Goal: Use online tool/utility: Use online tool/utility

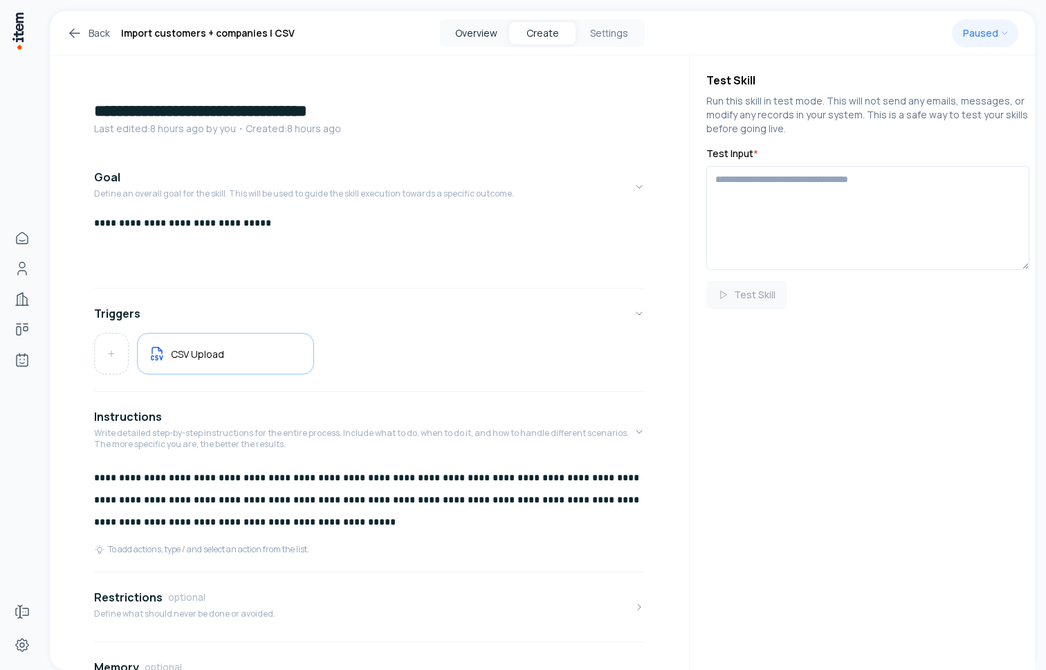
click at [474, 32] on button "Overview" at bounding box center [476, 33] width 66 height 22
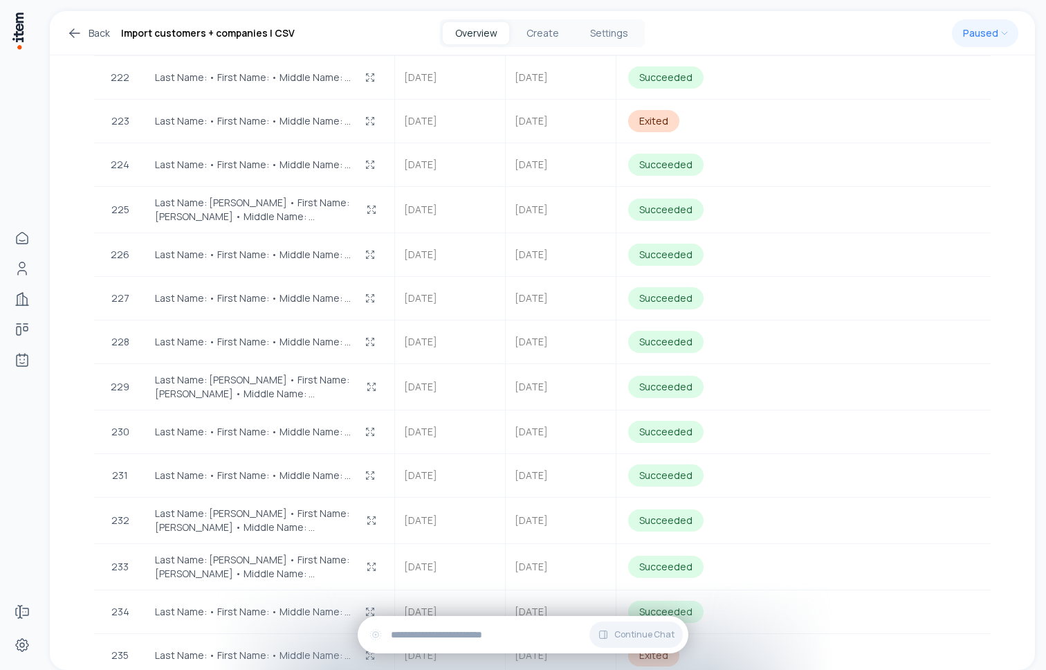
scroll to position [11137, 0]
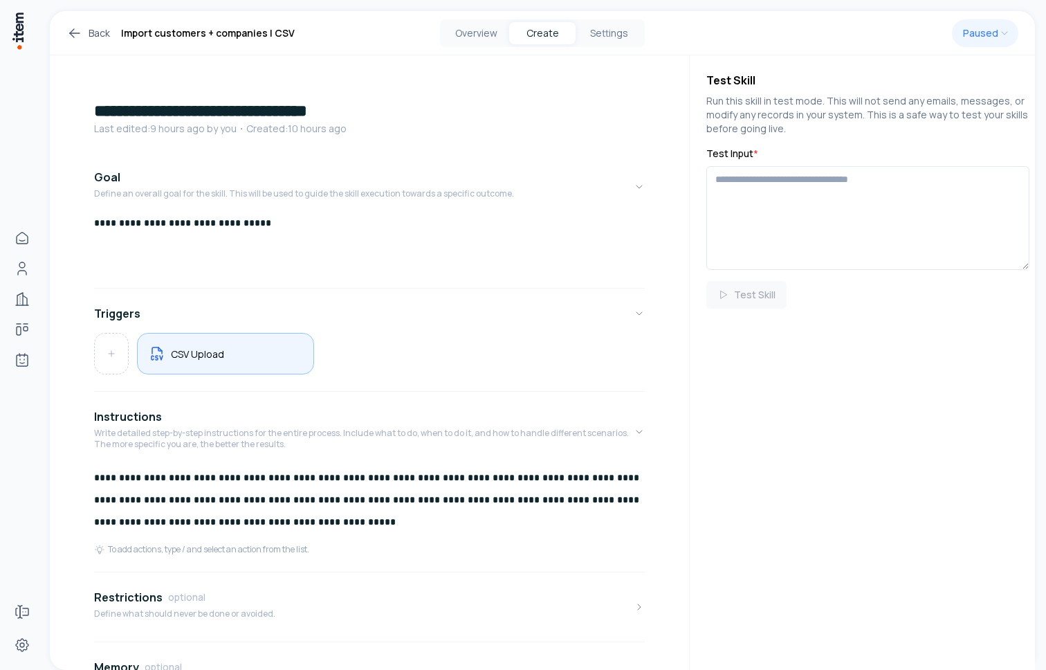
click at [238, 345] on div "CSV Upload" at bounding box center [226, 354] width 154 height 18
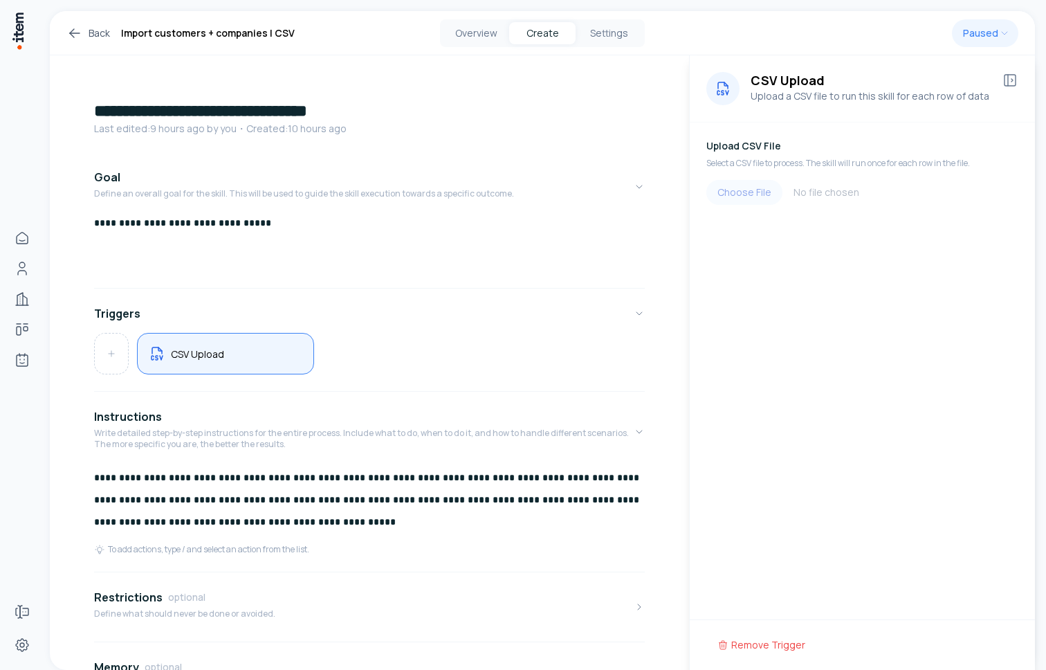
click at [747, 192] on input "file" at bounding box center [863, 192] width 312 height 25
type input "**********"
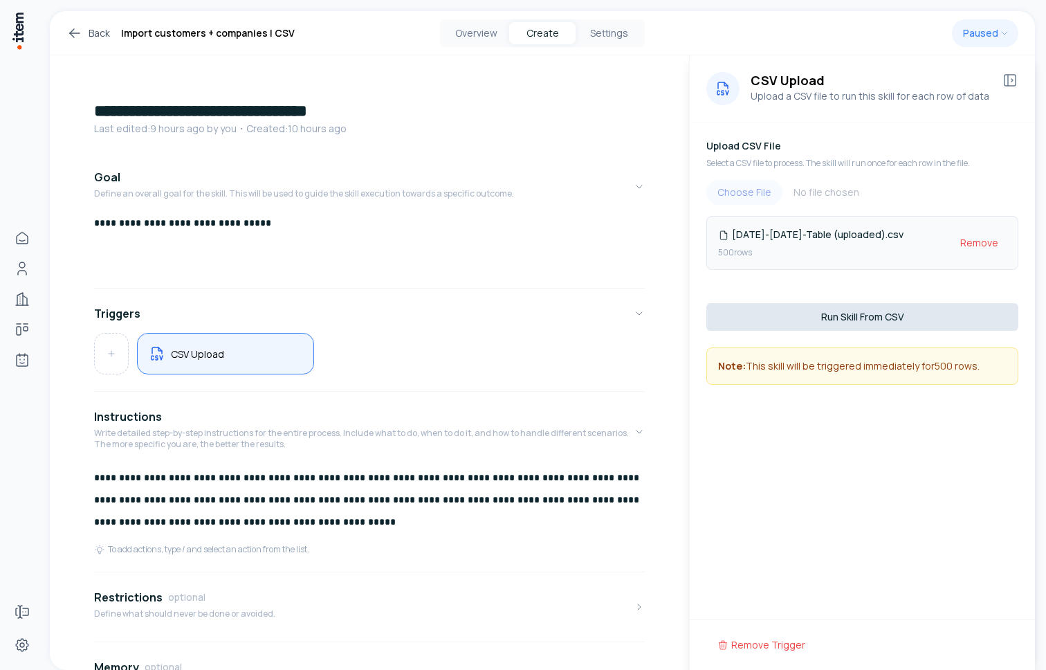
click at [816, 323] on button "Run Skill From CSV" at bounding box center [863, 317] width 312 height 28
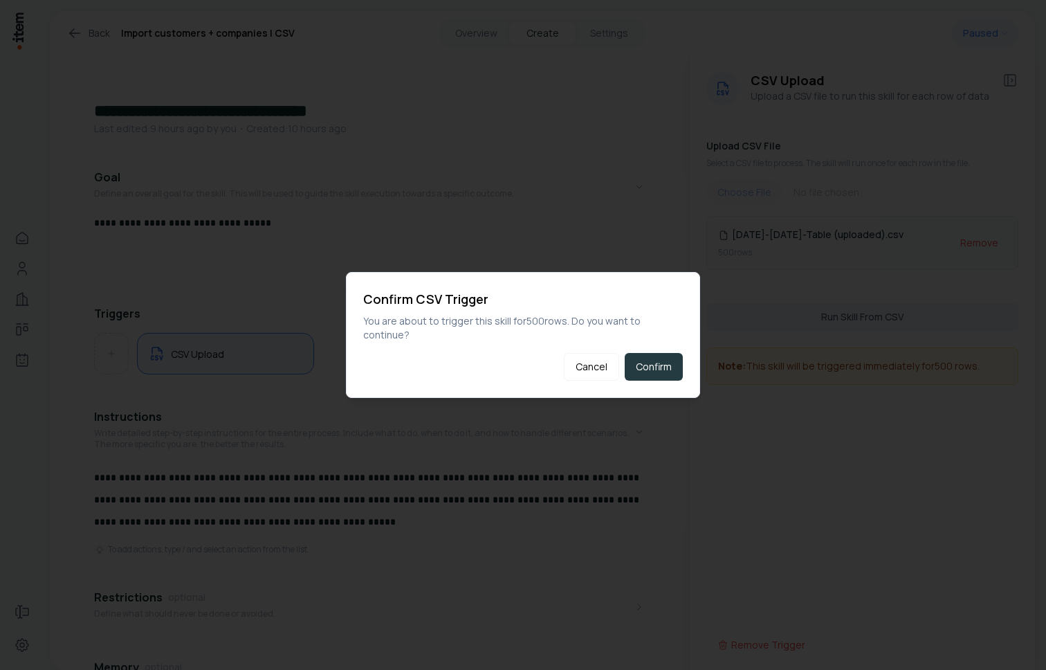
click at [668, 360] on button "Confirm" at bounding box center [654, 367] width 58 height 28
